Goal: Find specific page/section: Find specific page/section

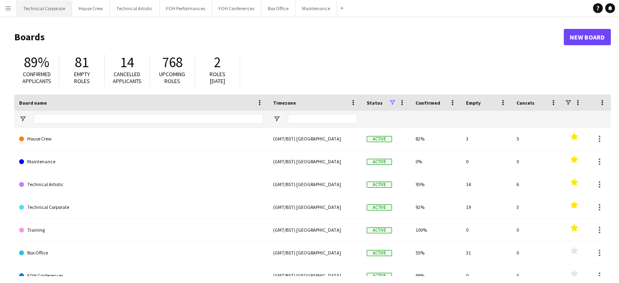
click at [47, 9] on button "Technical Corporate Close" at bounding box center [44, 8] width 55 height 16
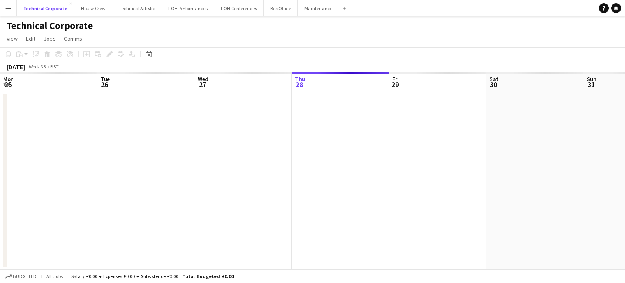
scroll to position [0, 195]
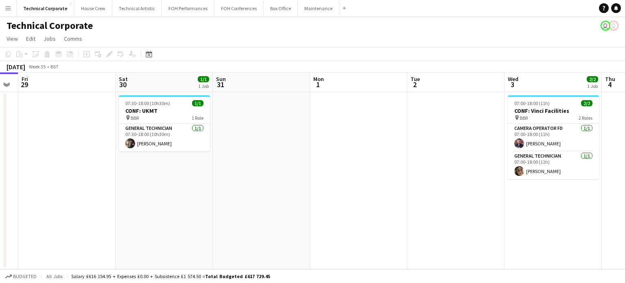
drag, startPoint x: 484, startPoint y: 168, endPoint x: 91, endPoint y: 196, distance: 393.8
click at [91, 196] on app-calendar-viewport "Mon 25 Tue 26 Wed 27 Thu 28 Fri 29 Sat 30 1/1 1 Job Sun 31 Mon 1 Tue 2 Wed 3 2/…" at bounding box center [312, 170] width 625 height 197
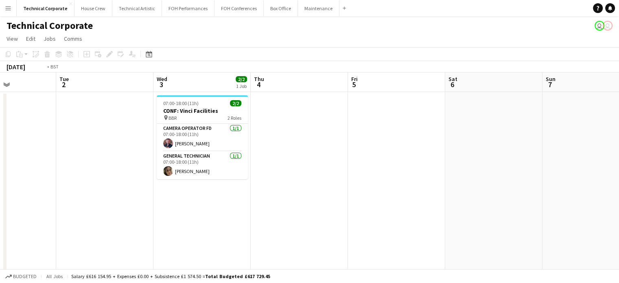
drag, startPoint x: 422, startPoint y: 199, endPoint x: 154, endPoint y: 203, distance: 268.6
click at [154, 203] on app-calendar-viewport "Fri 29 Sat 30 1/1 1 Job Sun 31 Mon 1 Tue 2 Wed 3 2/2 1 Job Thu 4 Fri 5 Sat 6 Su…" at bounding box center [309, 281] width 619 height 418
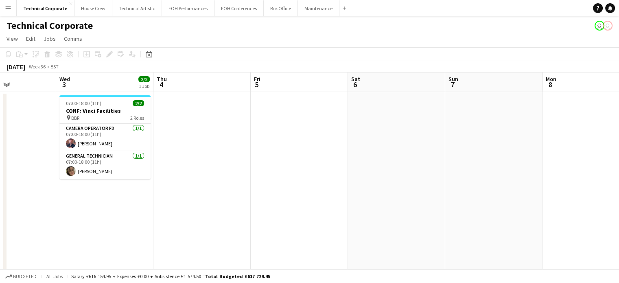
scroll to position [0, 379]
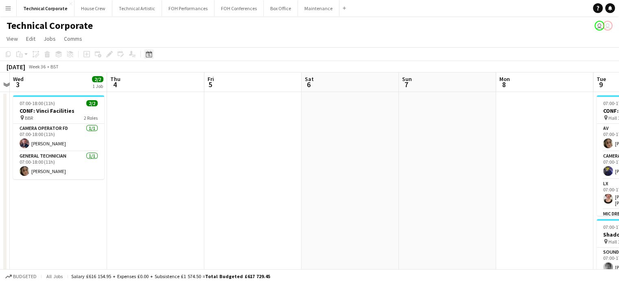
click at [149, 57] on icon "Date picker" at bounding box center [149, 54] width 7 height 7
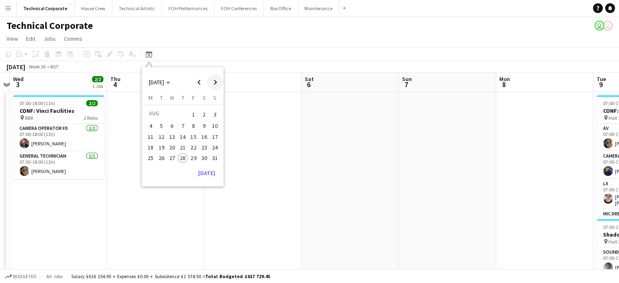
click at [212, 81] on span "Next month" at bounding box center [215, 82] width 16 height 16
click at [162, 146] on span "14" at bounding box center [162, 145] width 10 height 10
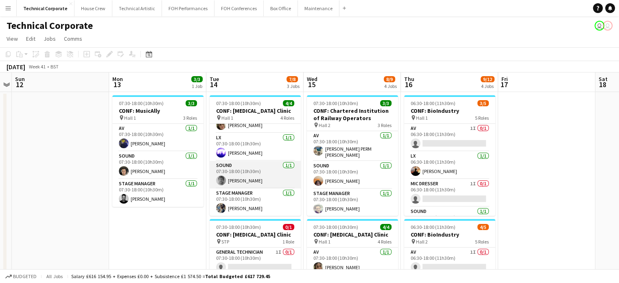
scroll to position [0, 0]
